Goal: Task Accomplishment & Management: Manage account settings

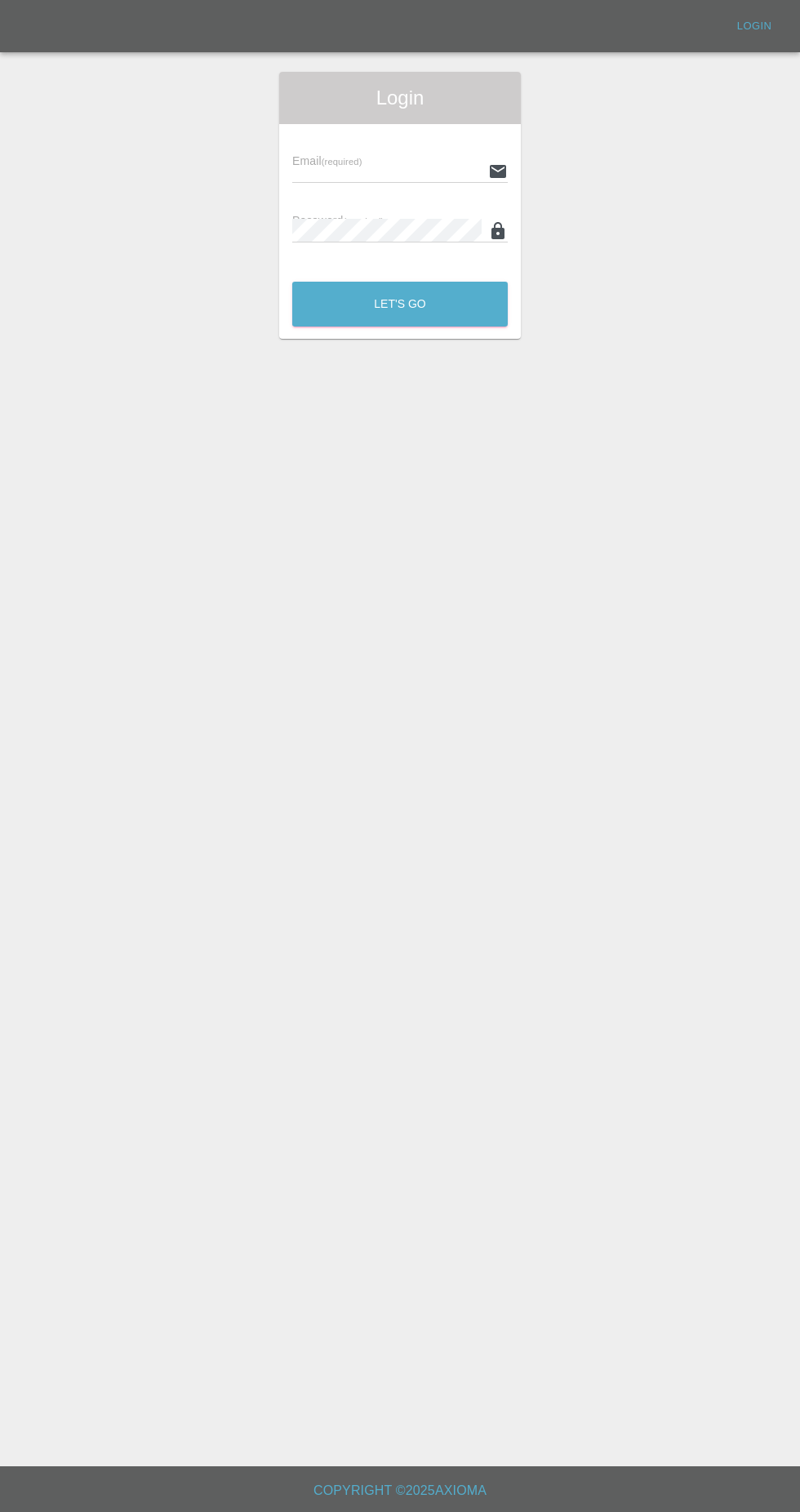
click at [419, 171] on input "text" at bounding box center [387, 171] width 189 height 23
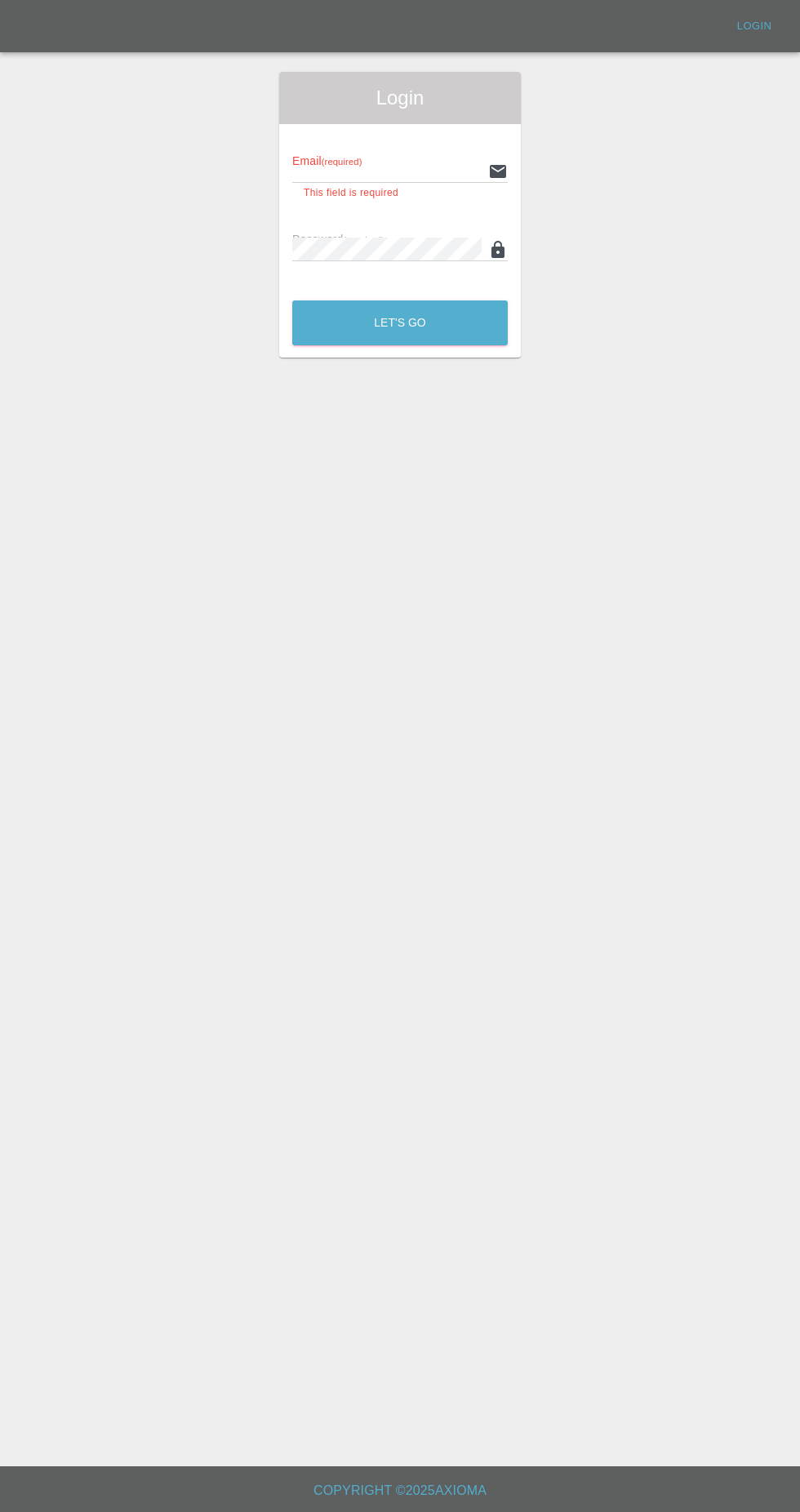
type input "[EMAIL_ADDRESS][DOMAIN_NAME]"
click at [292, 300] on button "Let's Go" at bounding box center [400, 323] width 215 height 45
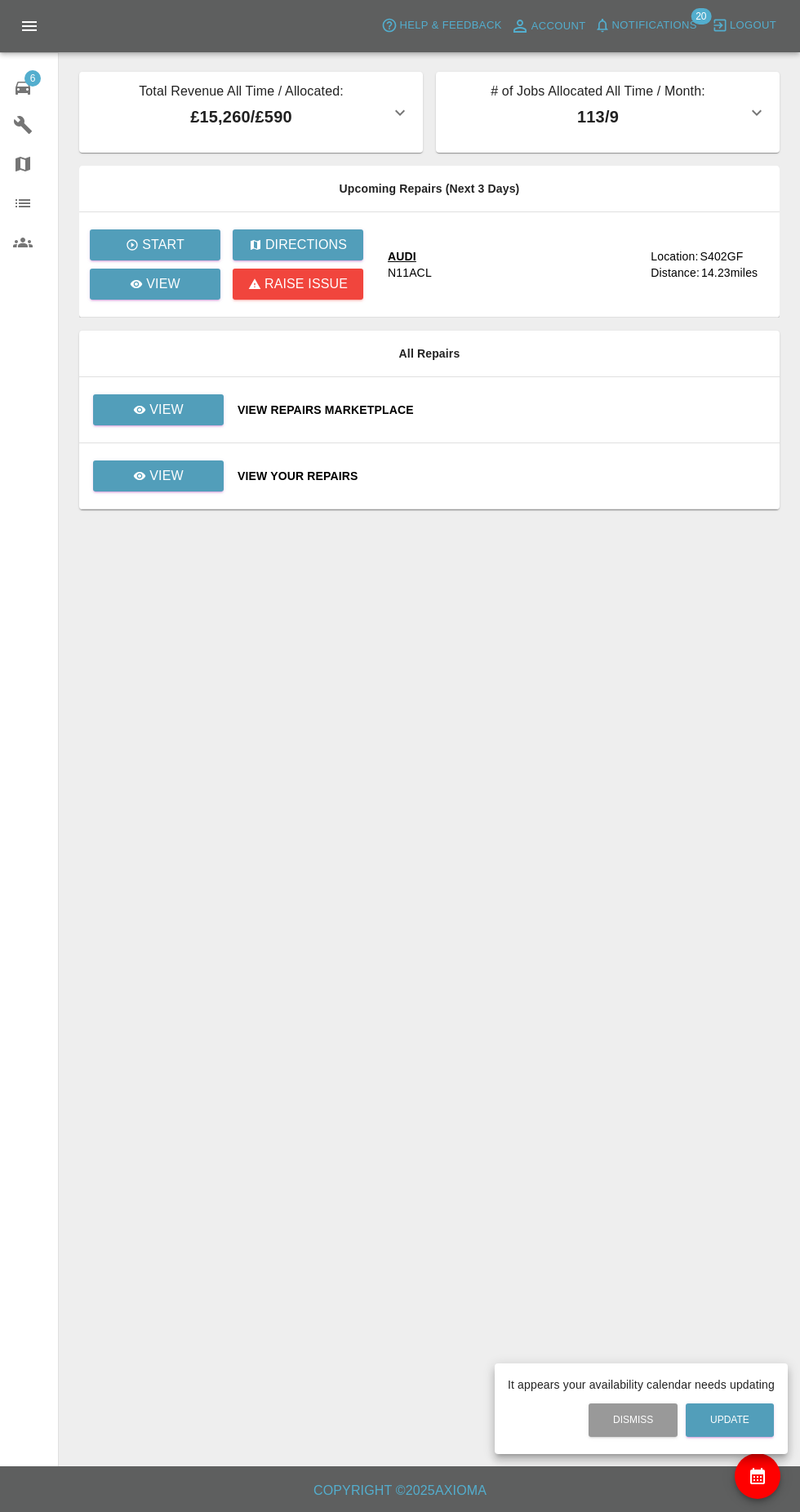
click at [189, 286] on div at bounding box center [400, 756] width 800 height 1512
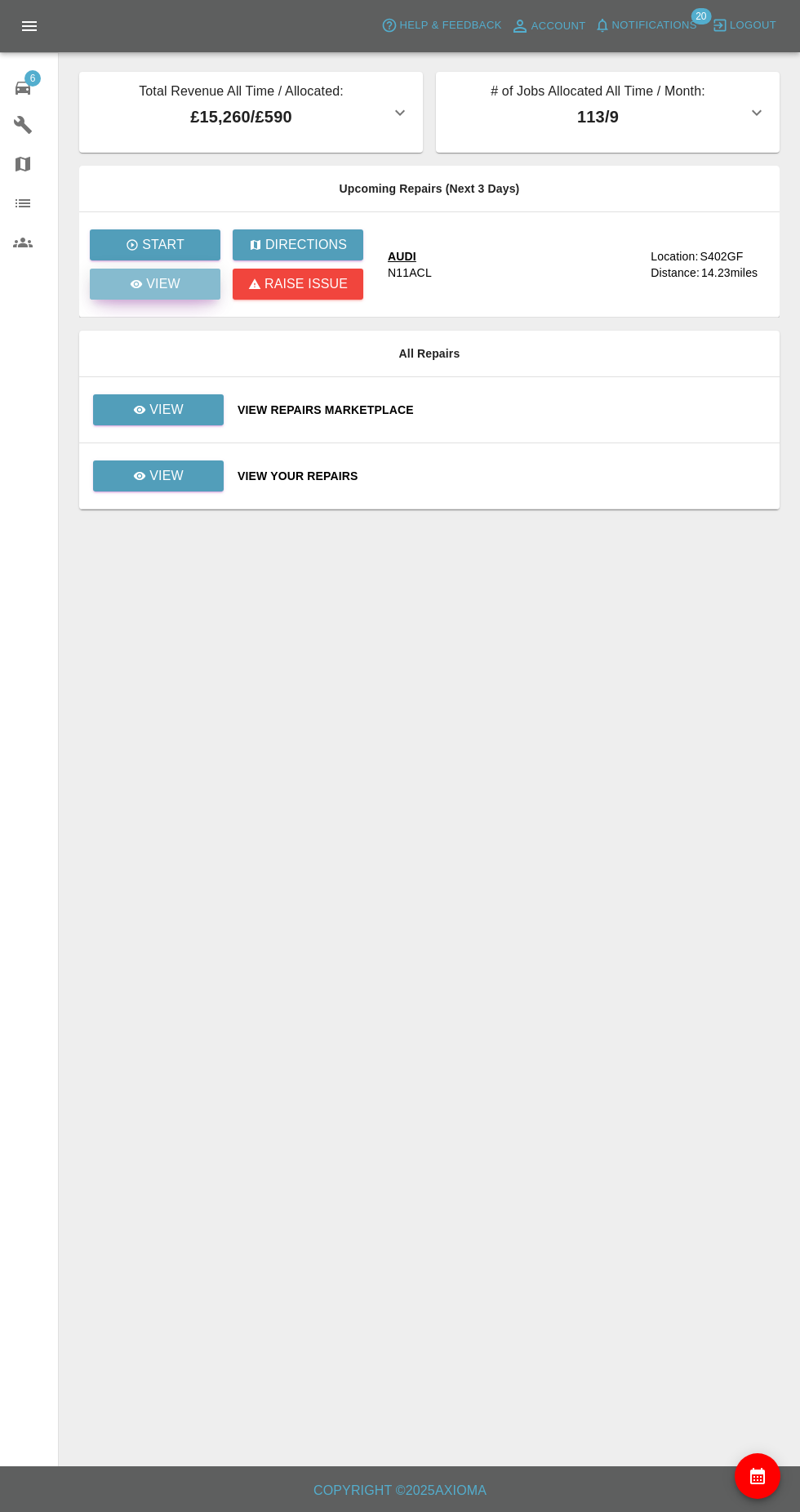
click at [195, 293] on link "View" at bounding box center [156, 284] width 131 height 31
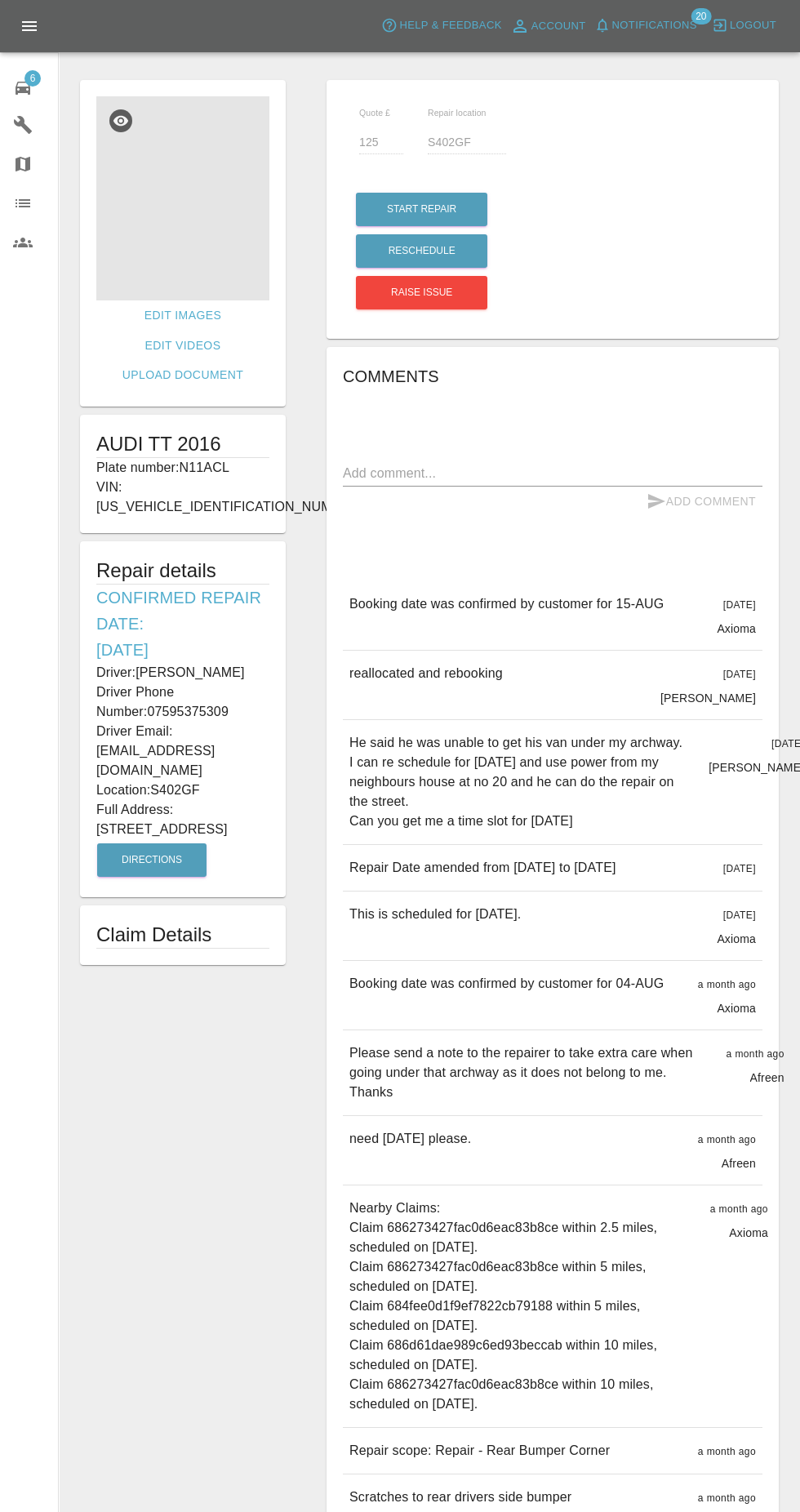
click at [204, 282] on img at bounding box center [183, 198] width 173 height 204
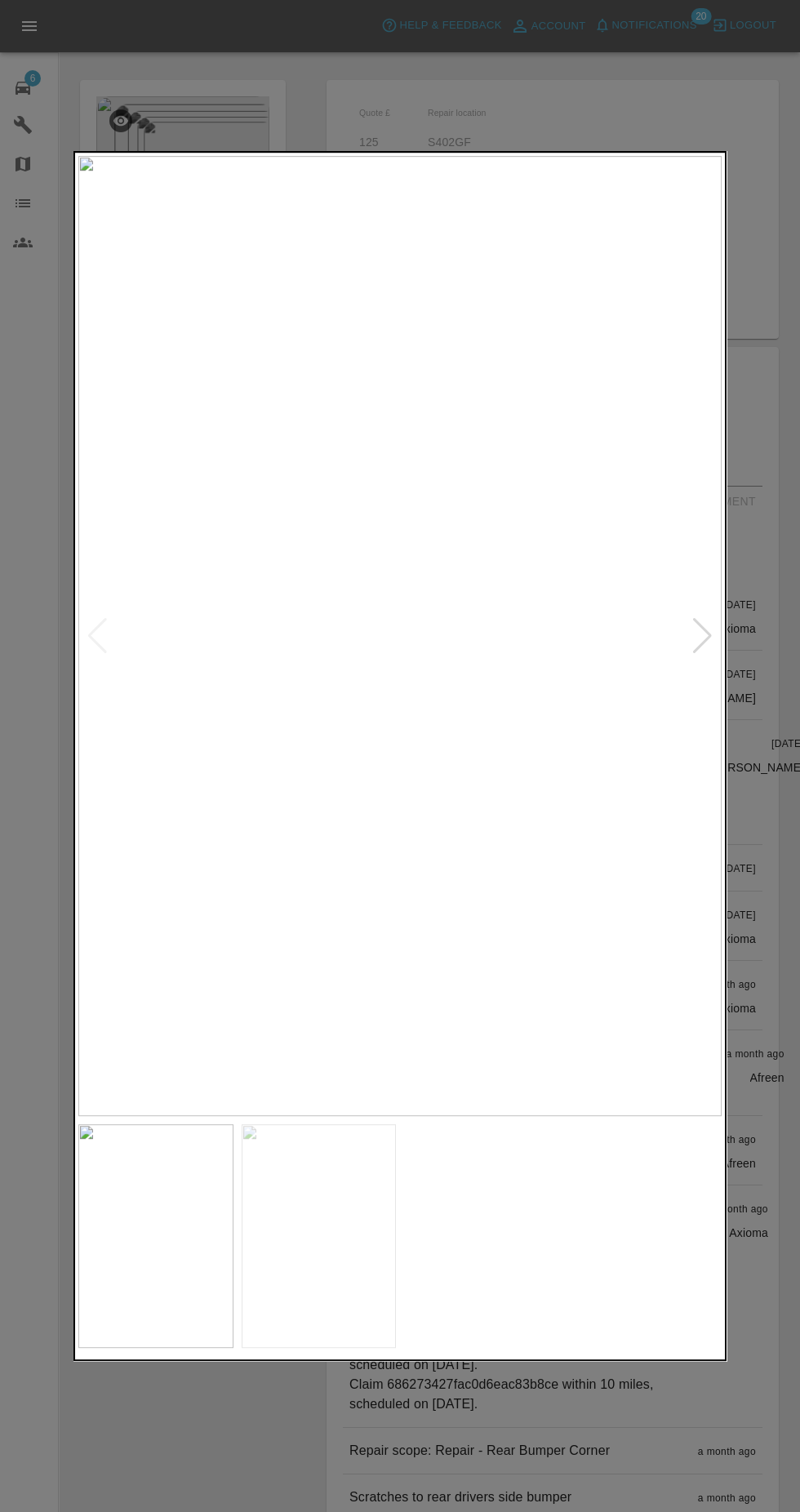
click at [312, 1271] on img at bounding box center [319, 1236] width 156 height 223
click at [486, 1246] on img at bounding box center [482, 1236] width 156 height 223
click at [628, 1234] on img at bounding box center [645, 1236] width 156 height 223
click at [133, 1226] on img at bounding box center [156, 1236] width 156 height 223
click at [363, 1237] on img at bounding box center [319, 1236] width 156 height 223
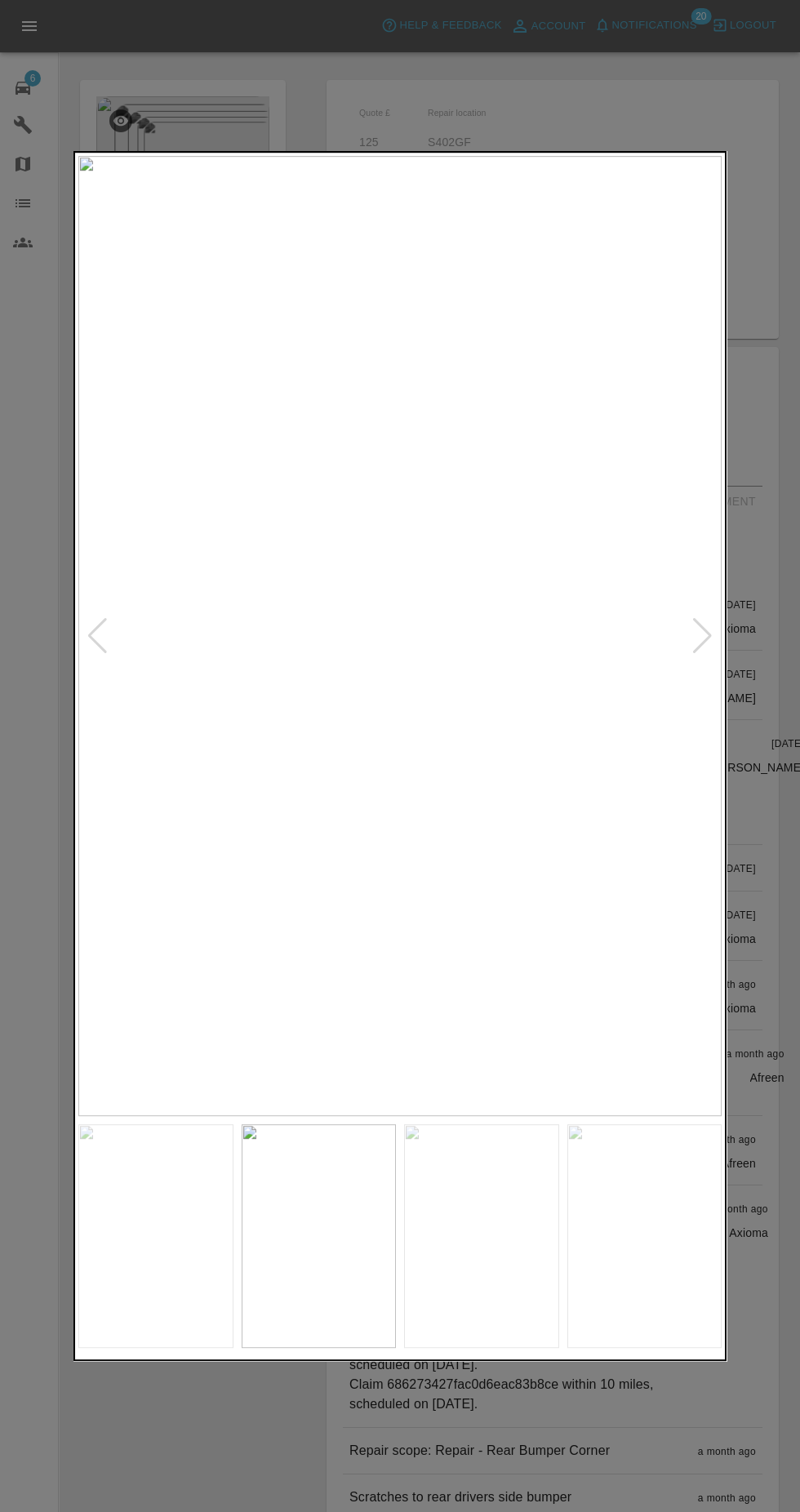
click at [565, 1240] on div at bounding box center [400, 1236] width 644 height 223
click at [663, 1239] on img at bounding box center [645, 1236] width 156 height 223
click at [721, 109] on div at bounding box center [400, 756] width 800 height 1512
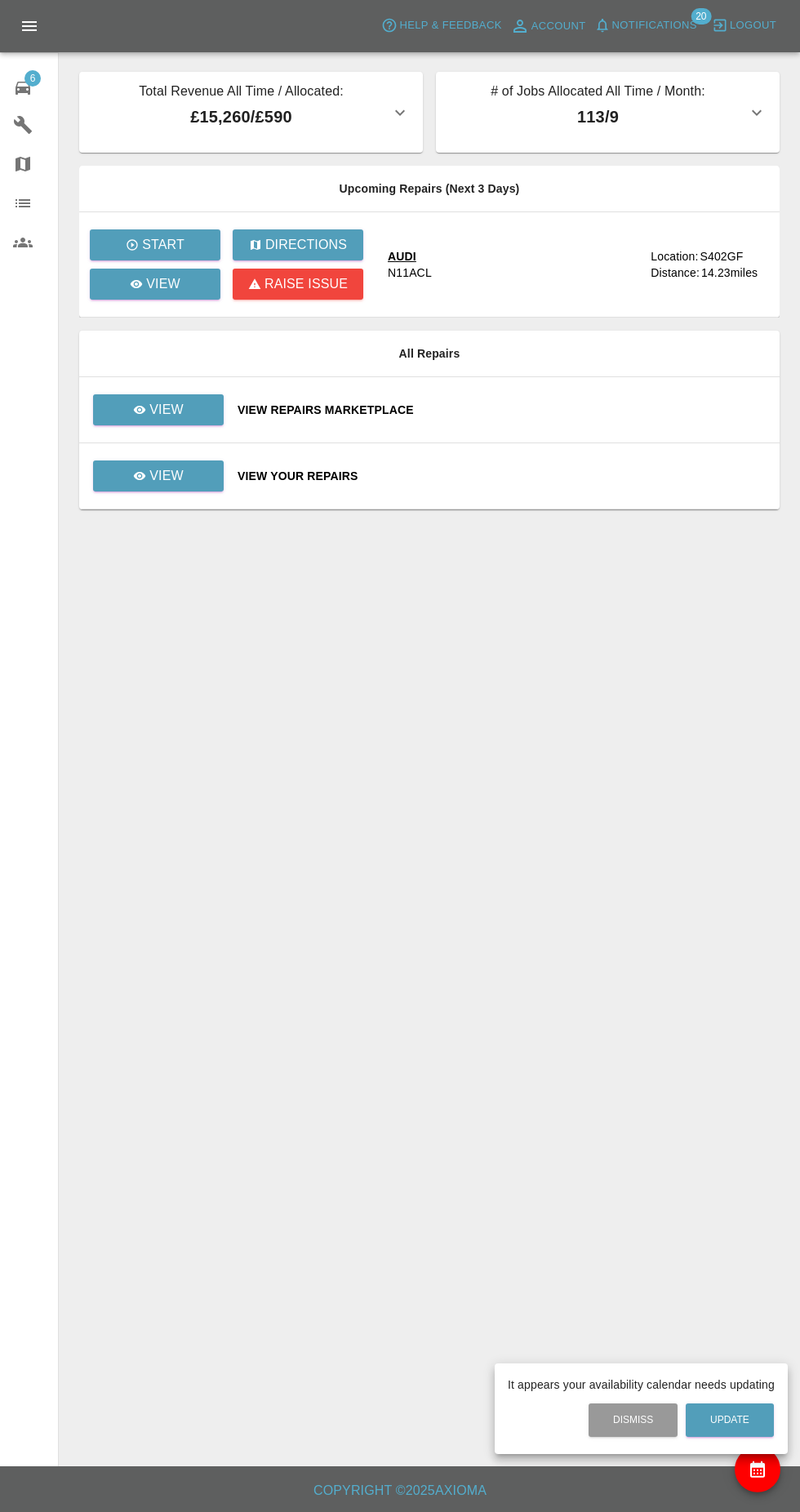
scroll to position [10, 0]
click at [733, 1420] on button "Update" at bounding box center [729, 1420] width 88 height 33
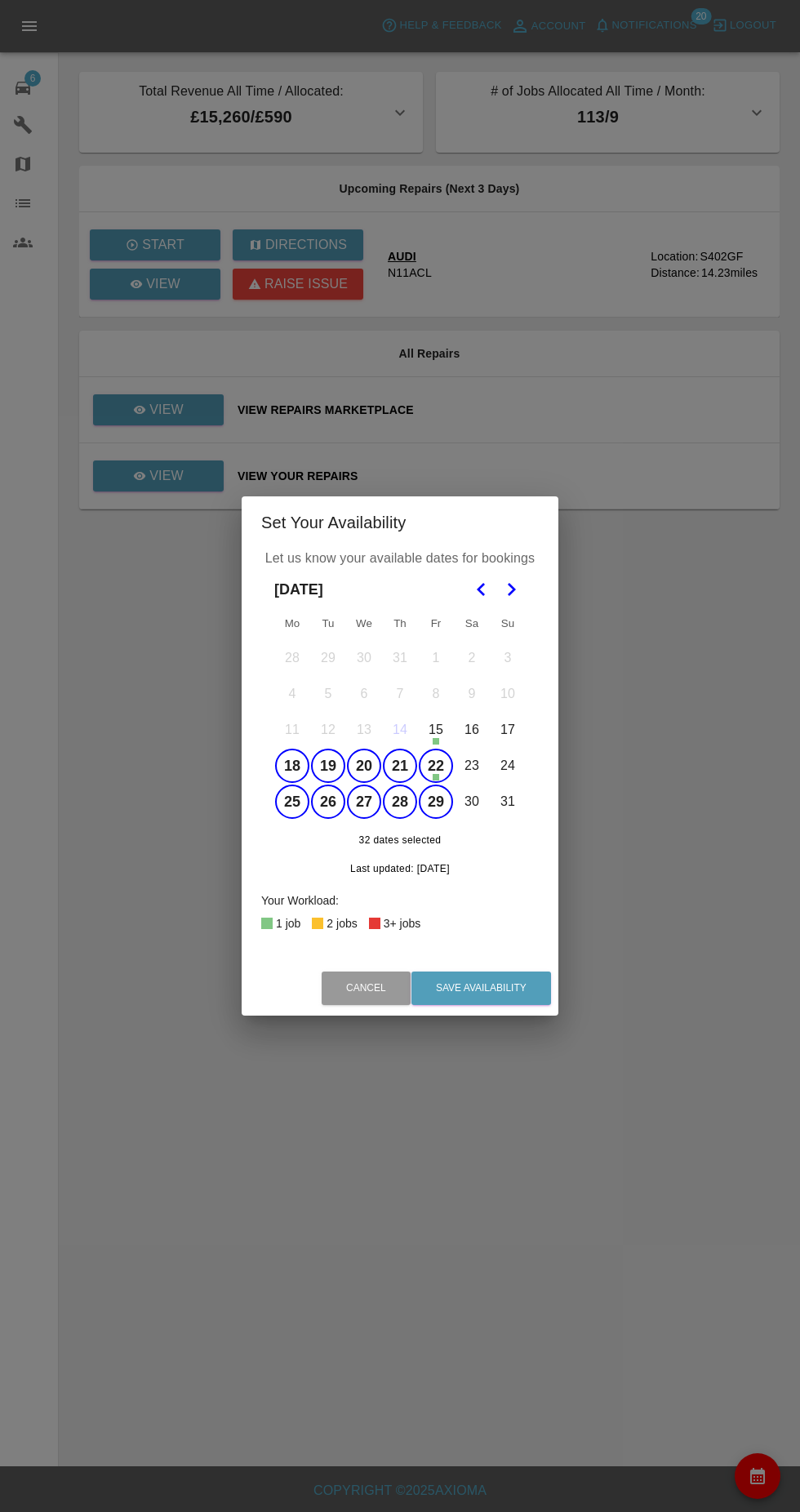
scroll to position [4, 0]
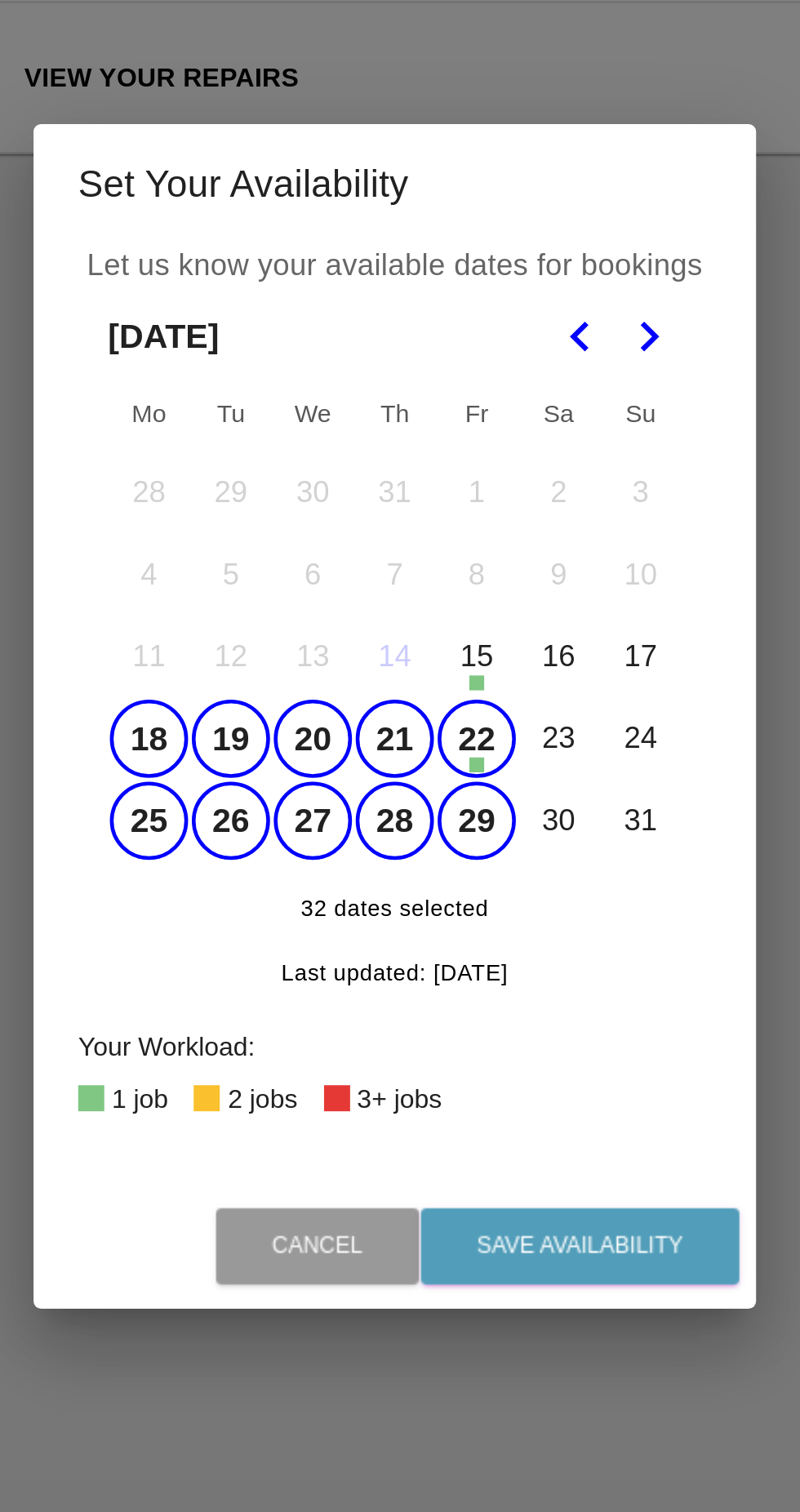
click at [415, 768] on button "21" at bounding box center [400, 766] width 34 height 34
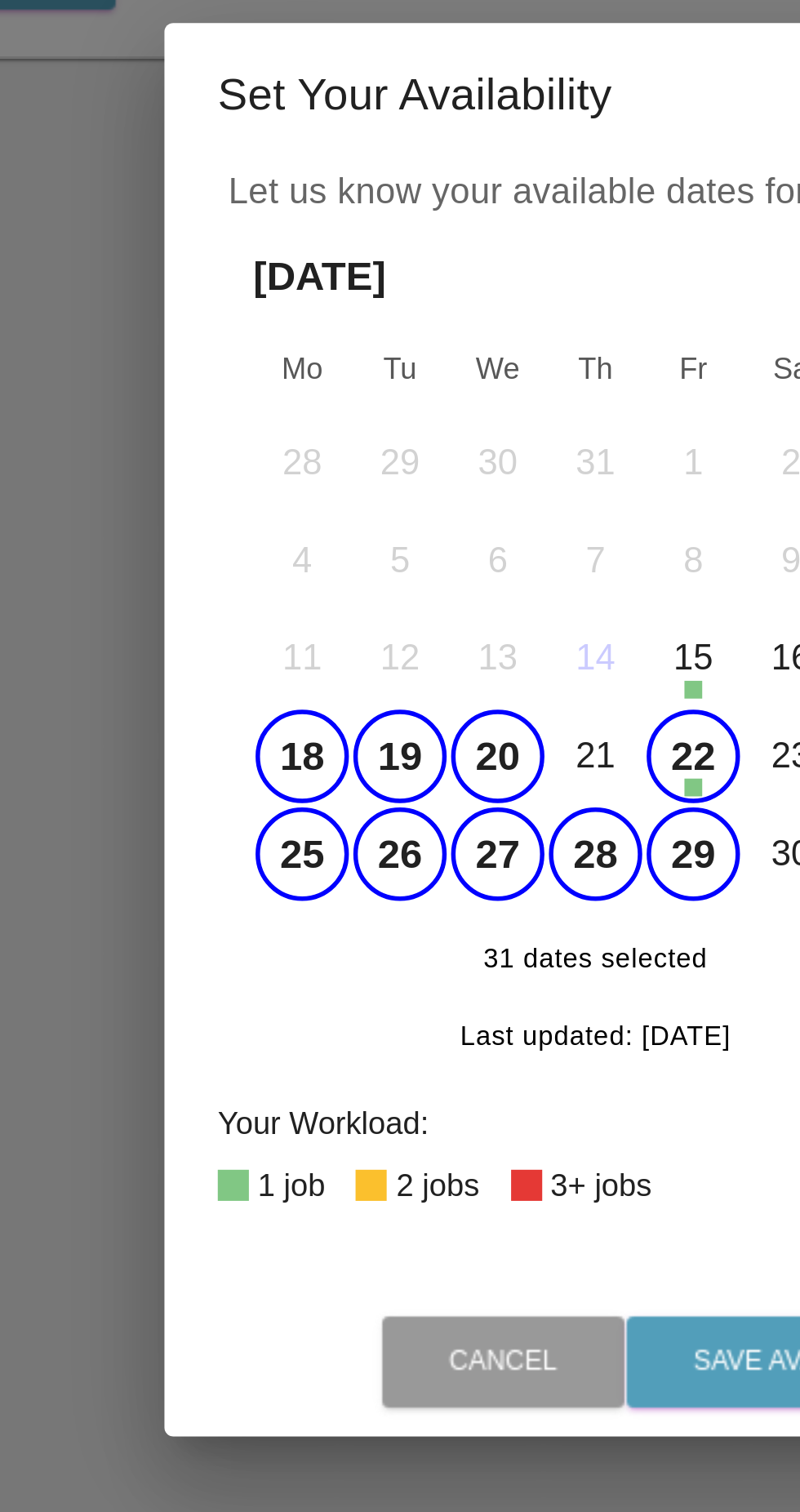
click at [289, 762] on button "18" at bounding box center [292, 766] width 34 height 34
click at [357, 777] on button "20" at bounding box center [364, 766] width 34 height 34
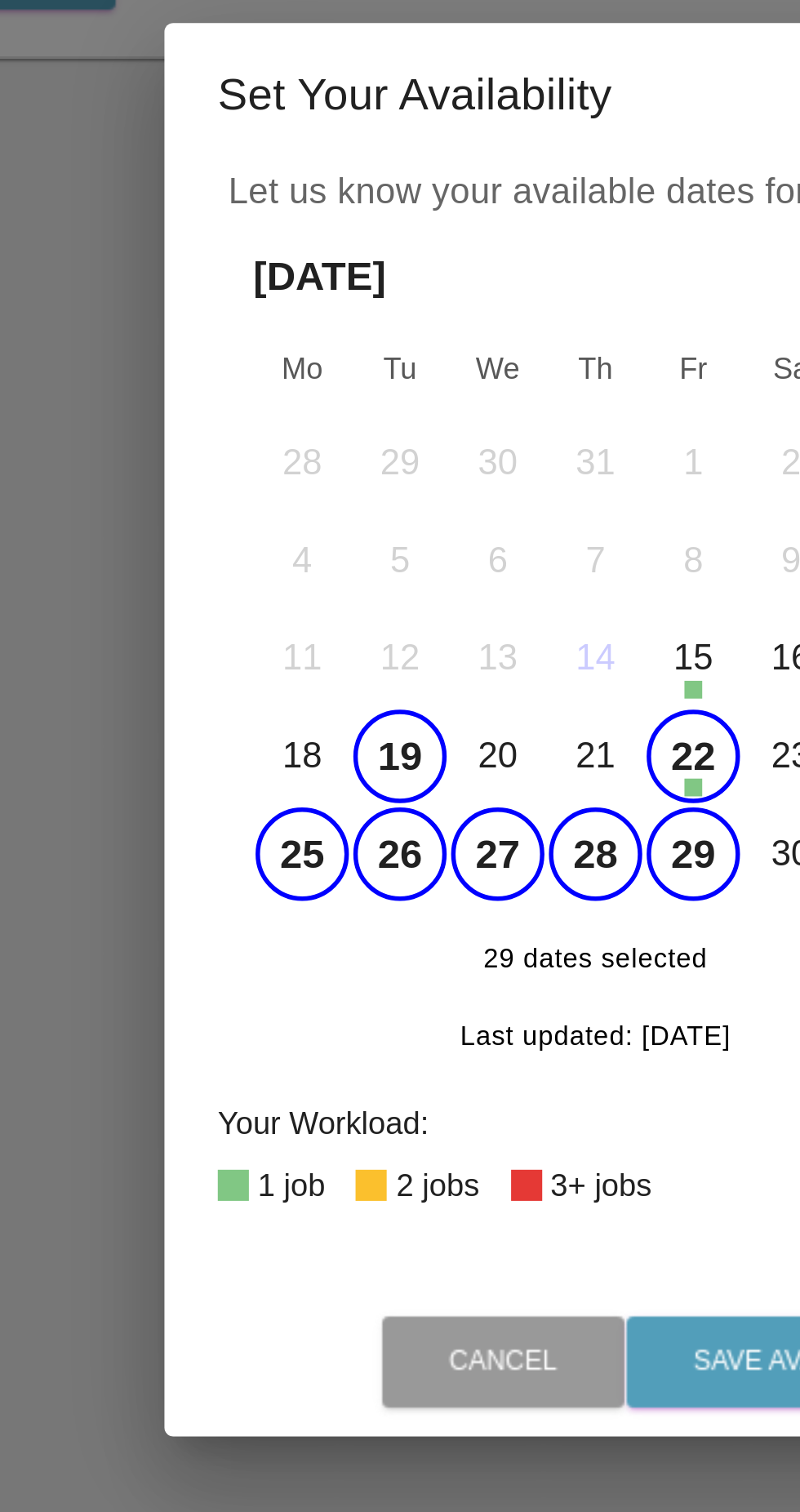
click at [332, 769] on button "19" at bounding box center [328, 766] width 34 height 34
click at [400, 766] on button "21" at bounding box center [400, 766] width 34 height 34
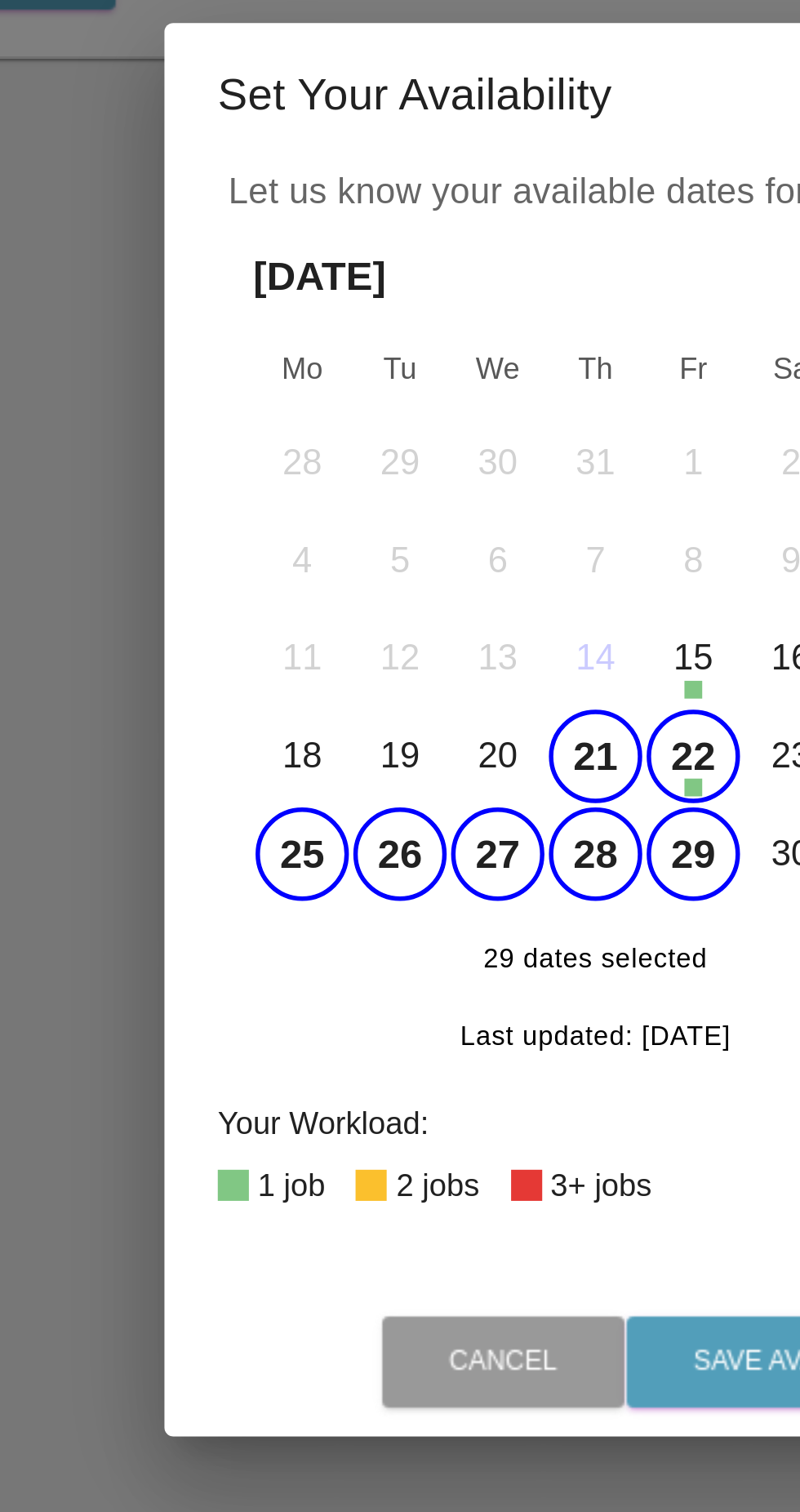
click at [283, 811] on button "25" at bounding box center [292, 802] width 34 height 34
click at [363, 810] on button "27" at bounding box center [364, 802] width 34 height 34
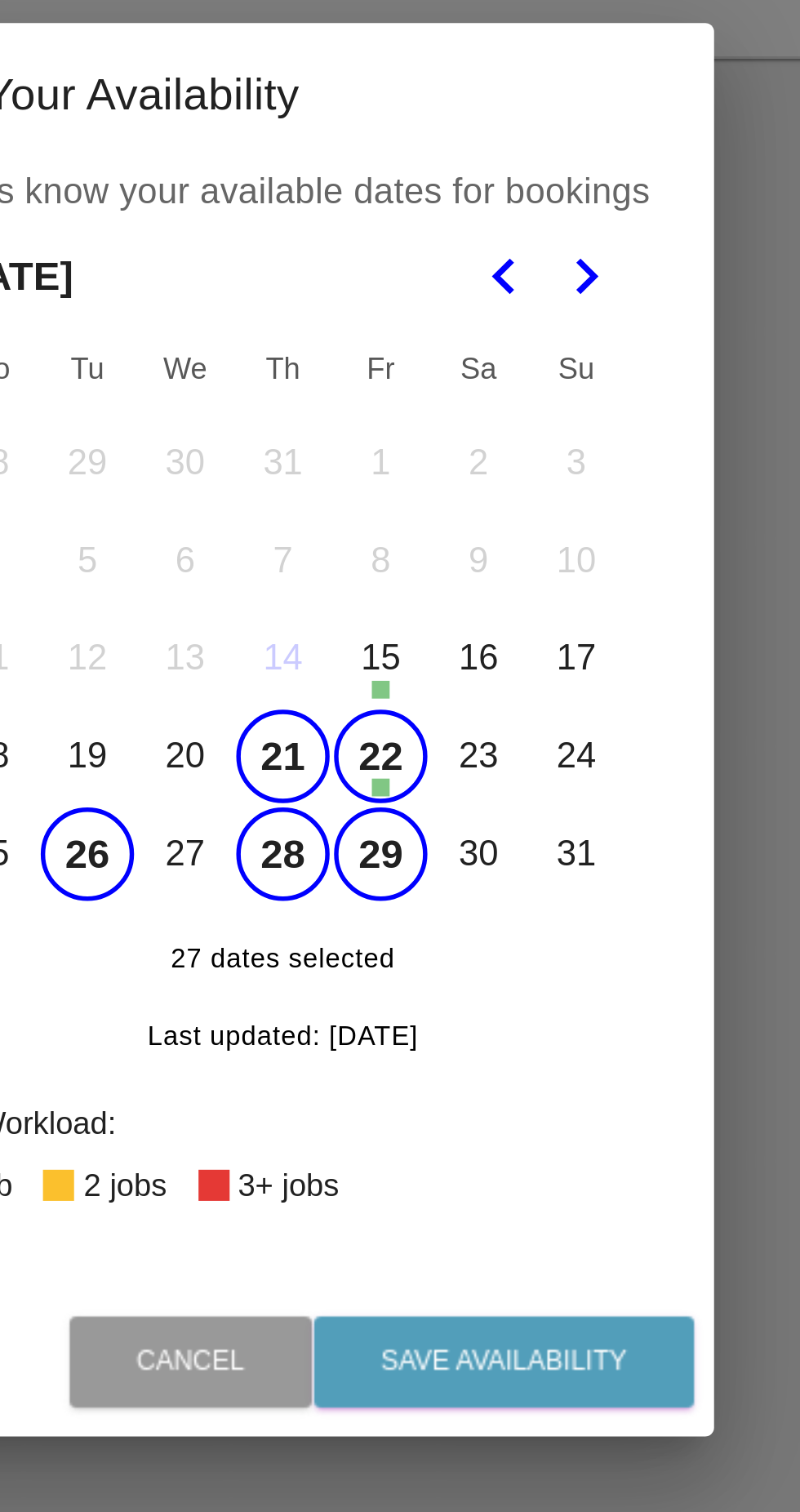
click at [516, 593] on icon "Go to the Next Month" at bounding box center [511, 590] width 20 height 20
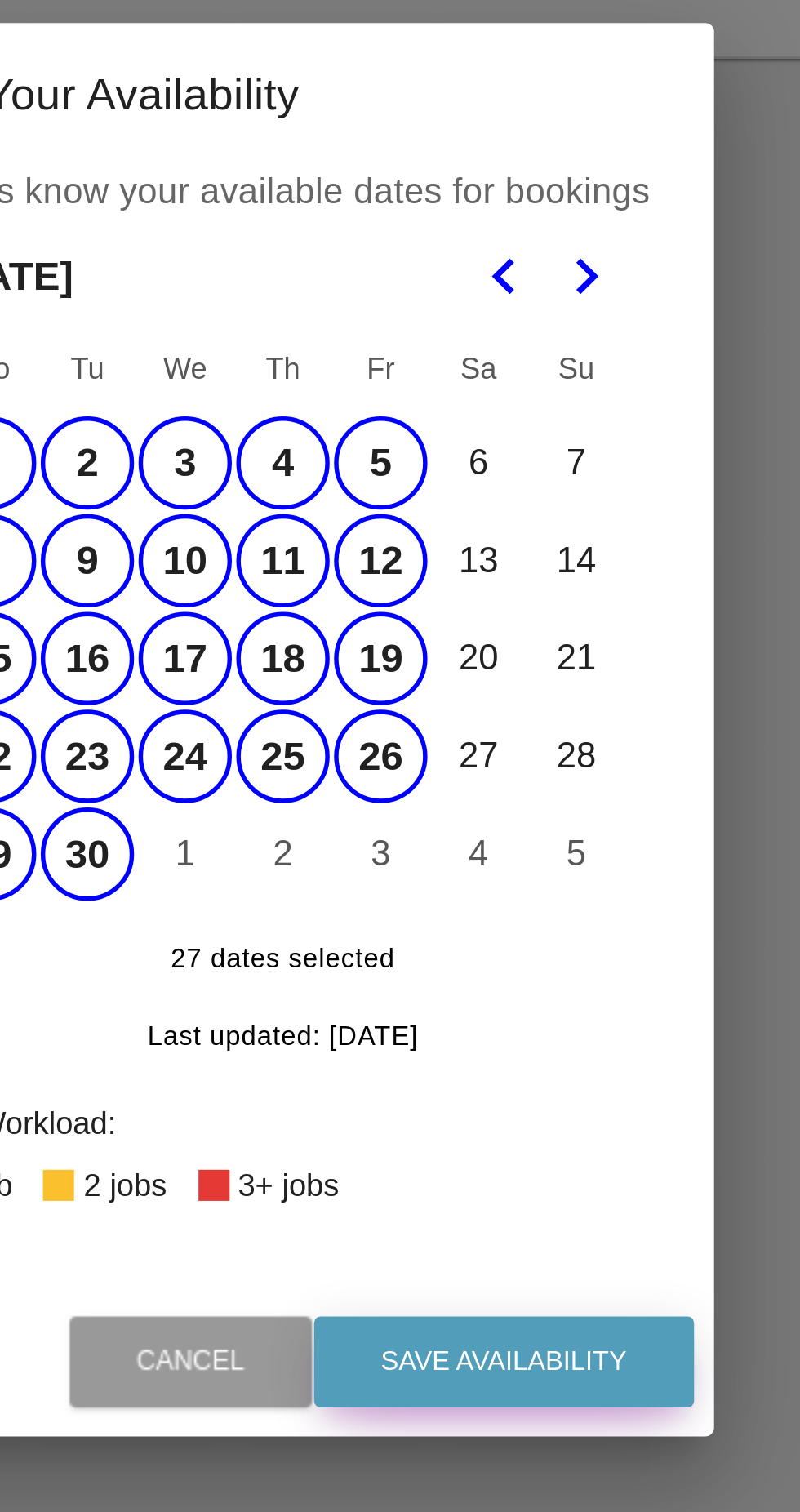
click at [518, 988] on button "Save Availability" at bounding box center [481, 987] width 139 height 33
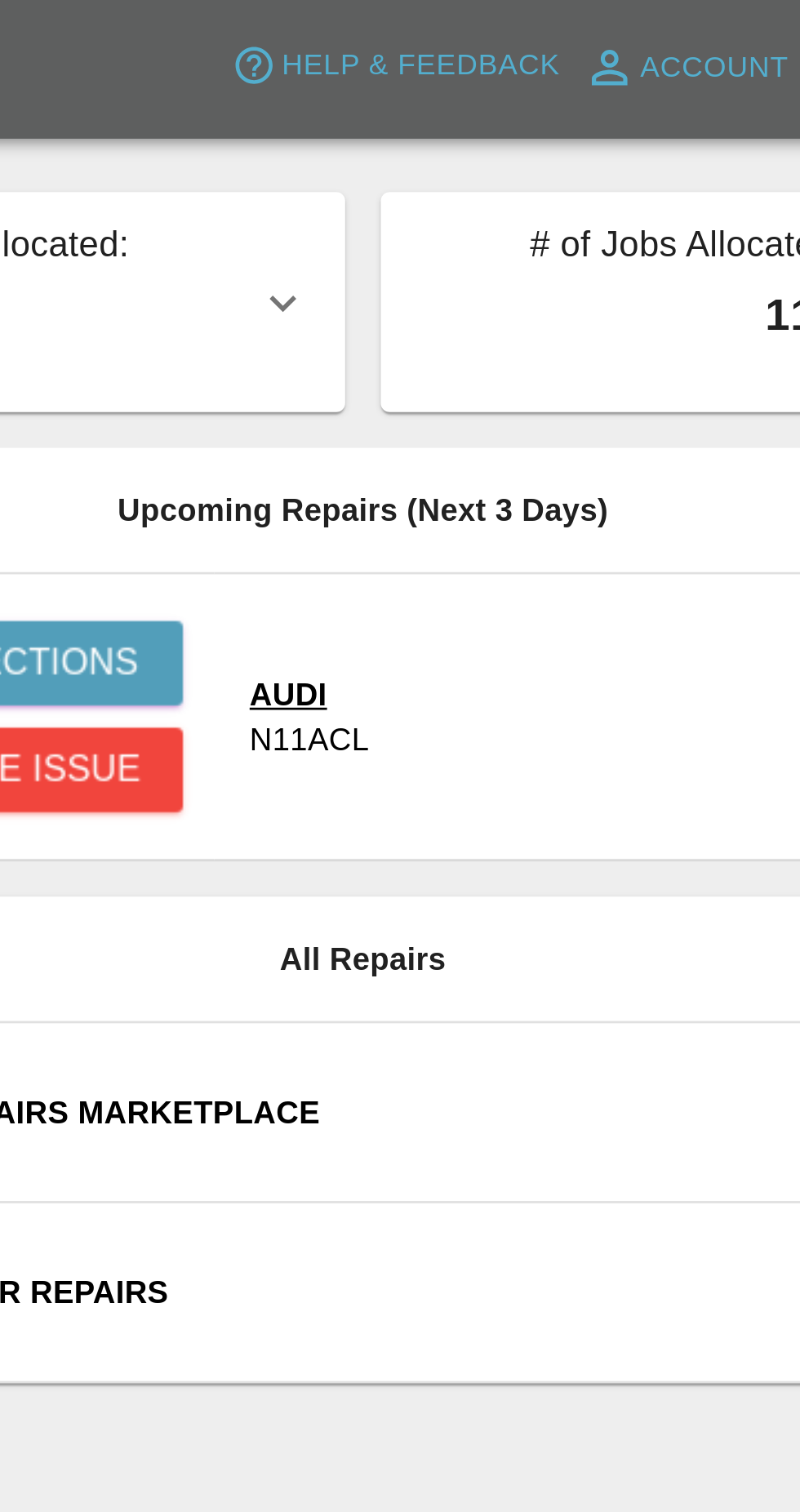
scroll to position [0, 0]
